Goal: Register for event/course

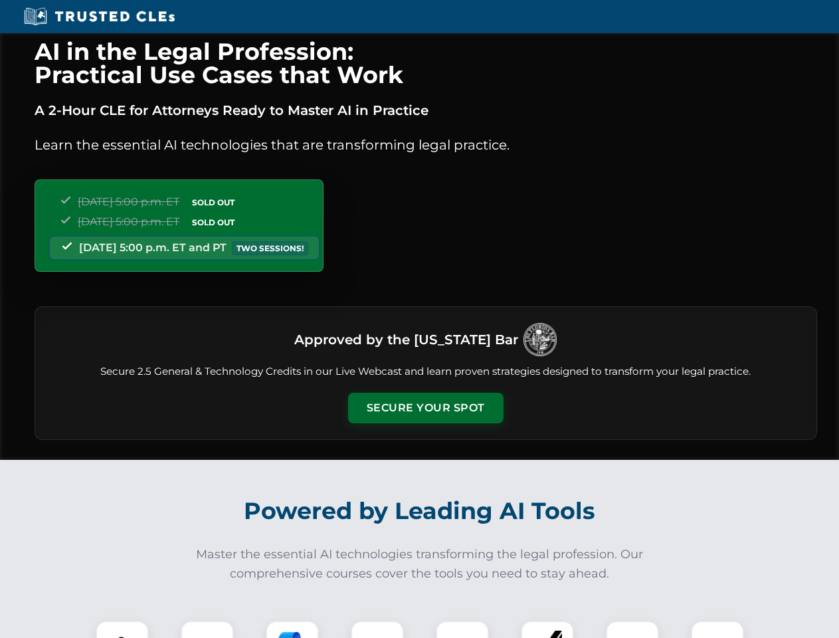
click at [425, 408] on button "Secure Your Spot" at bounding box center [425, 408] width 155 height 31
click at [122, 629] on img at bounding box center [122, 647] width 39 height 39
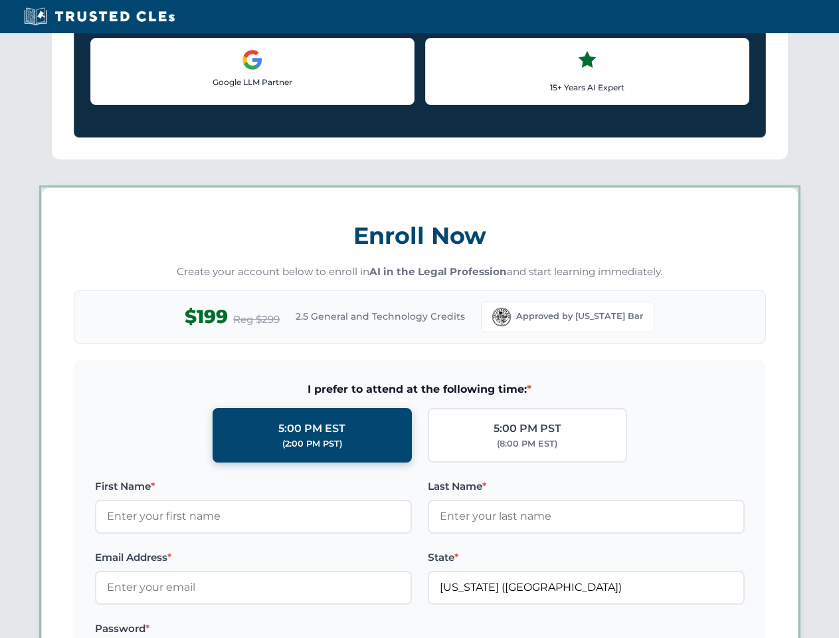
click at [292, 629] on label "Password *" at bounding box center [253, 628] width 317 height 16
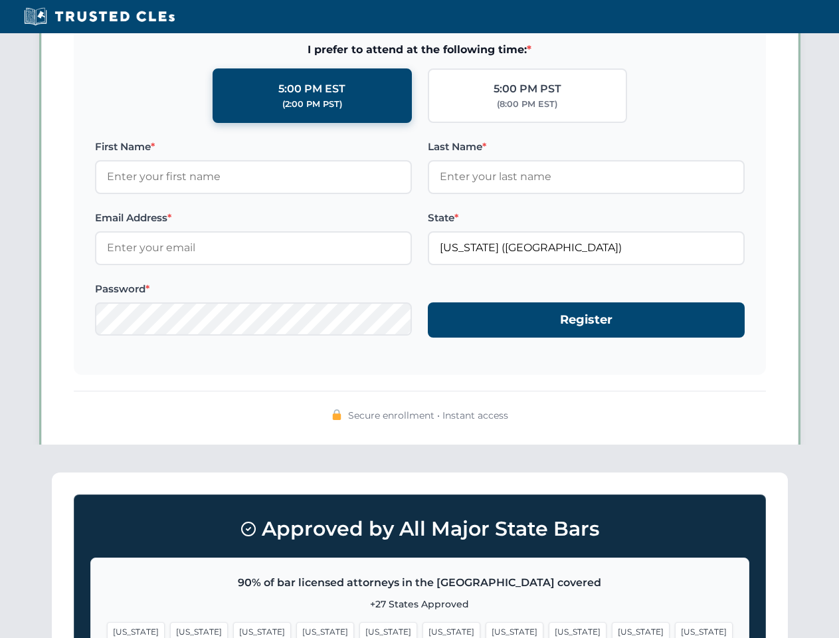
click at [612, 629] on span "[US_STATE]" at bounding box center [641, 631] width 58 height 19
